Goal: Obtain resource: Obtain resource

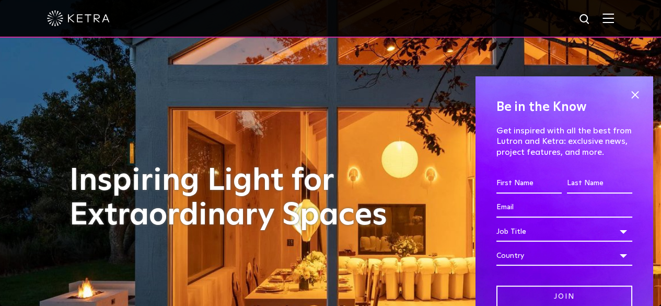
click at [614, 15] on img at bounding box center [607, 18] width 11 height 10
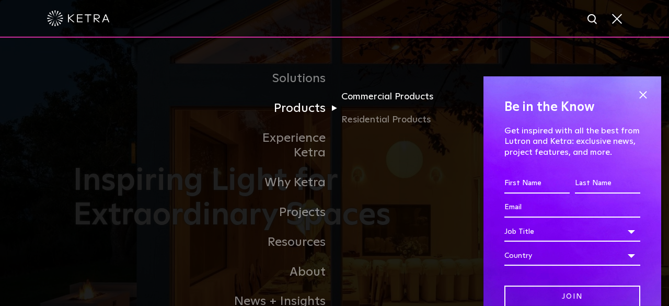
click at [368, 100] on link "Commercial Products" at bounding box center [391, 100] width 100 height 23
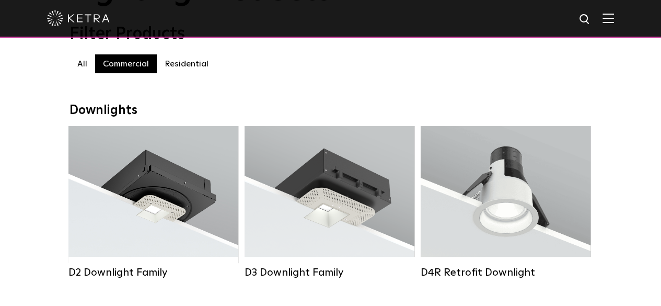
scroll to position [157, 0]
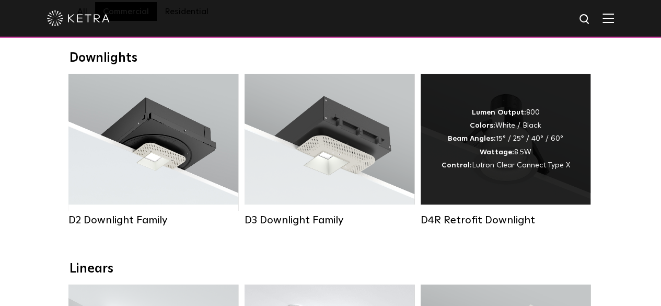
click at [505, 226] on div "D4R Retrofit Downlight" at bounding box center [505, 220] width 170 height 13
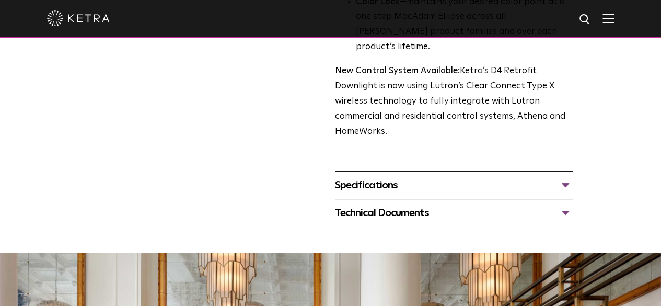
scroll to position [470, 0]
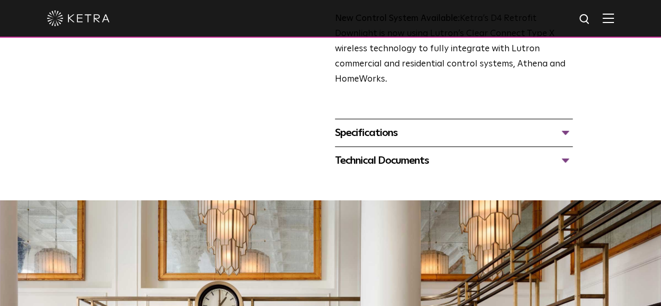
click at [356, 152] on div "Technical Documents" at bounding box center [454, 160] width 238 height 17
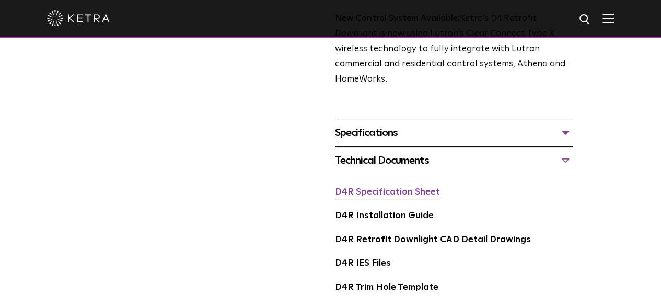
click at [372, 188] on link "D4R Specification Sheet" at bounding box center [387, 192] width 105 height 9
